Goal: Task Accomplishment & Management: Manage account settings

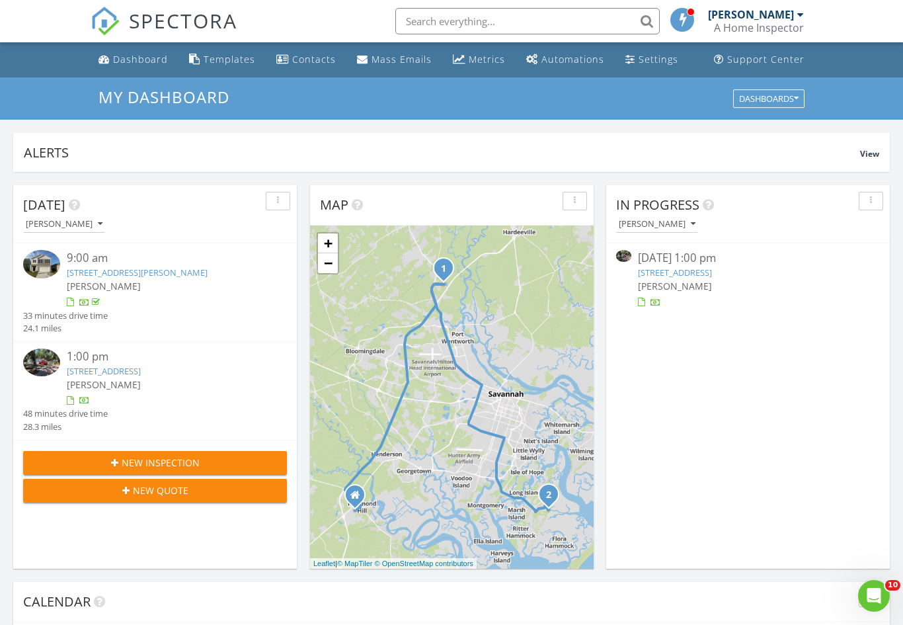
click at [662, 59] on div "Settings" at bounding box center [658, 59] width 40 height 13
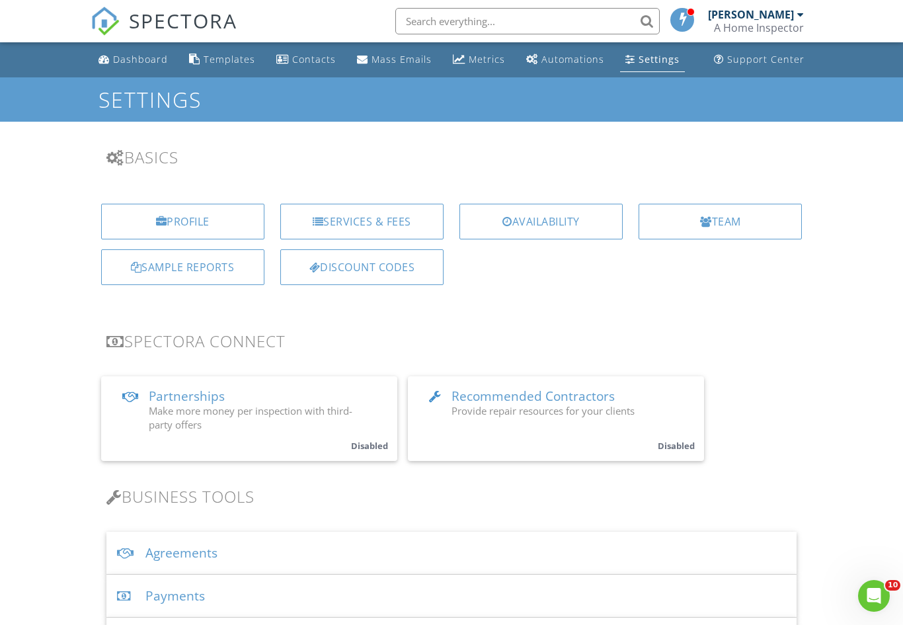
click at [264, 595] on div "Payments" at bounding box center [451, 595] width 691 height 43
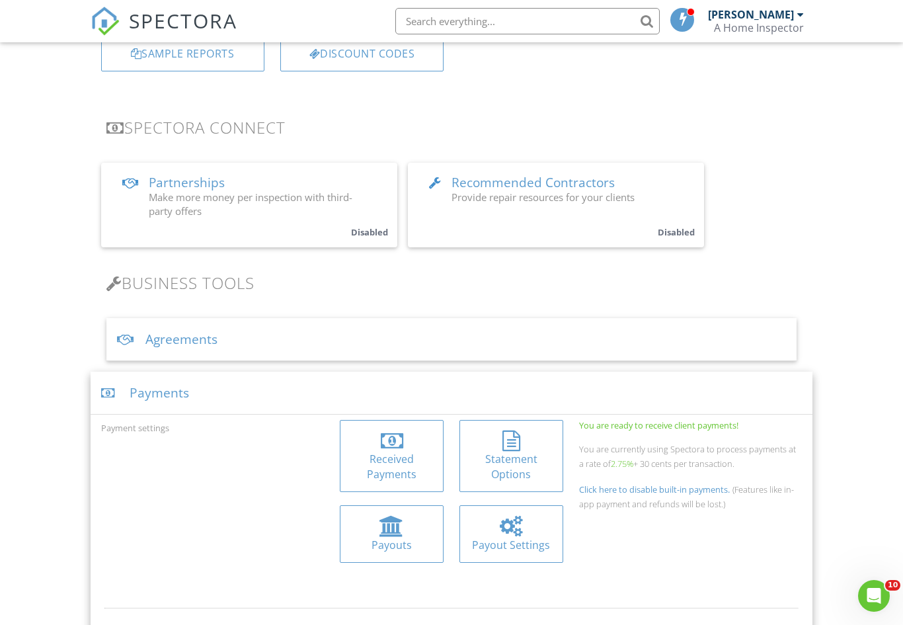
scroll to position [293, 0]
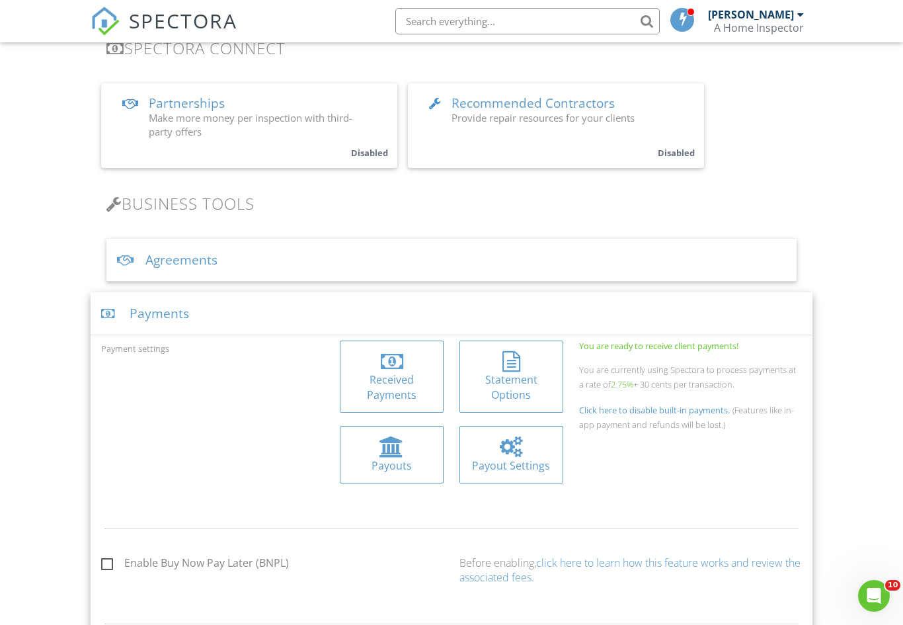
click at [393, 436] on div at bounding box center [391, 446] width 24 height 21
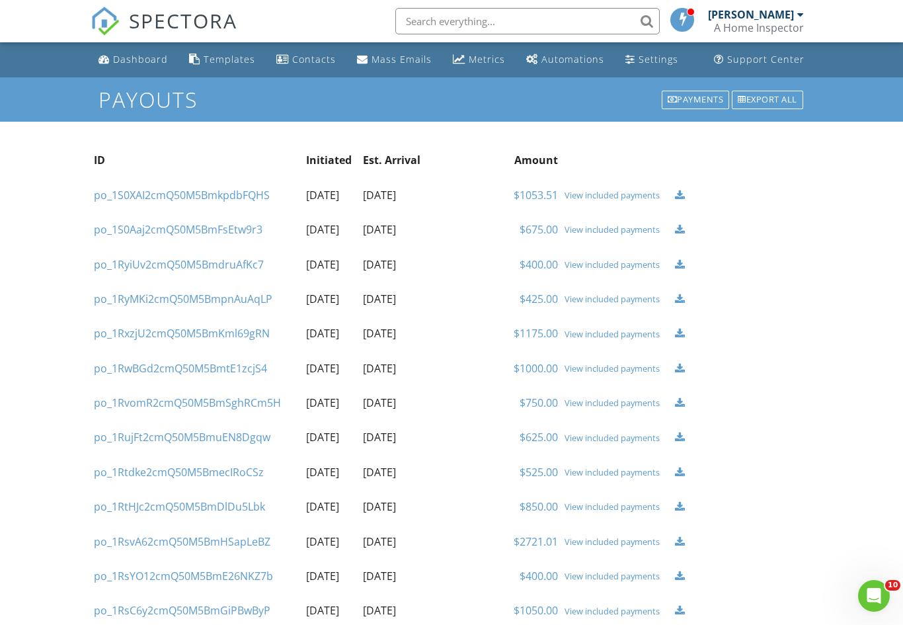
click at [619, 194] on div "View included payments" at bounding box center [616, 195] width 104 height 11
